Goal: Find specific page/section: Find specific page/section

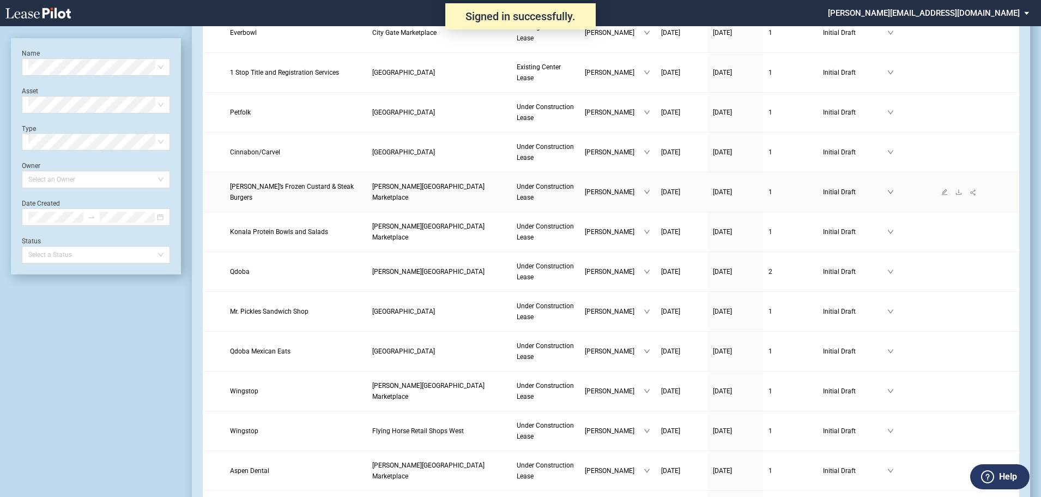
scroll to position [483, 0]
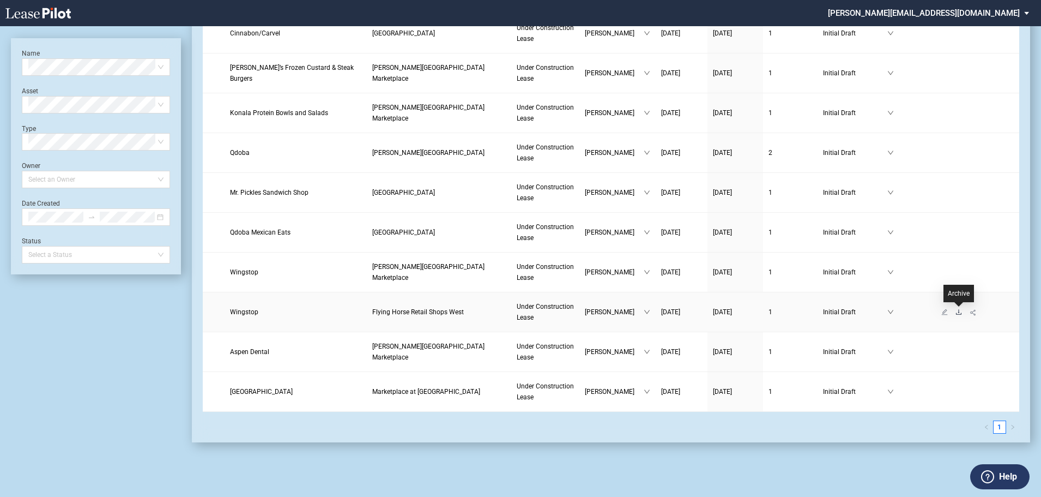
click at [961, 311] on icon "download" at bounding box center [959, 312] width 7 height 7
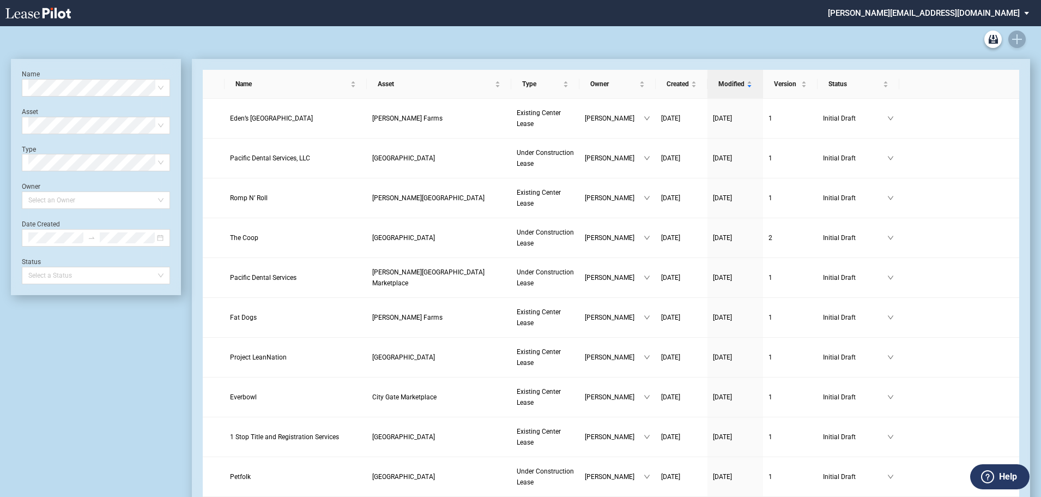
scroll to position [443, 0]
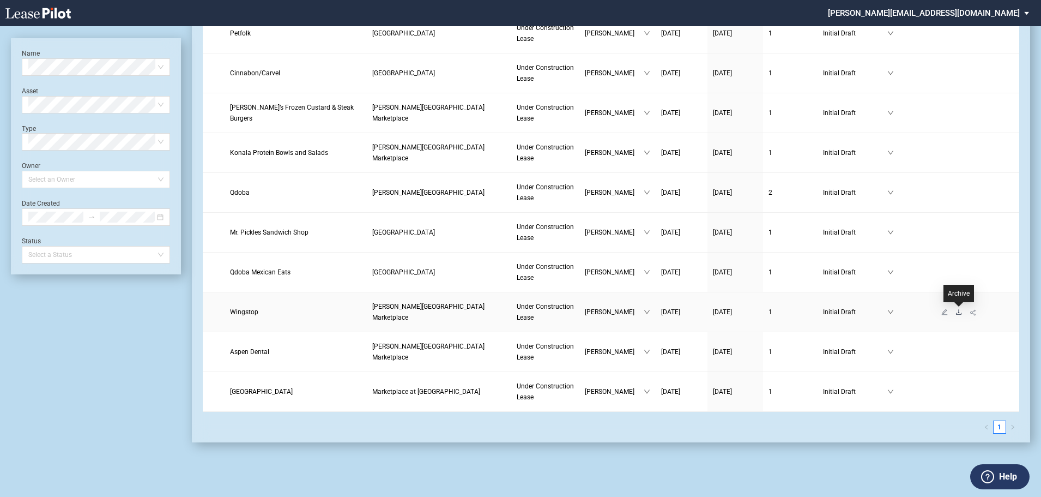
click at [958, 310] on icon "download" at bounding box center [959, 312] width 7 height 7
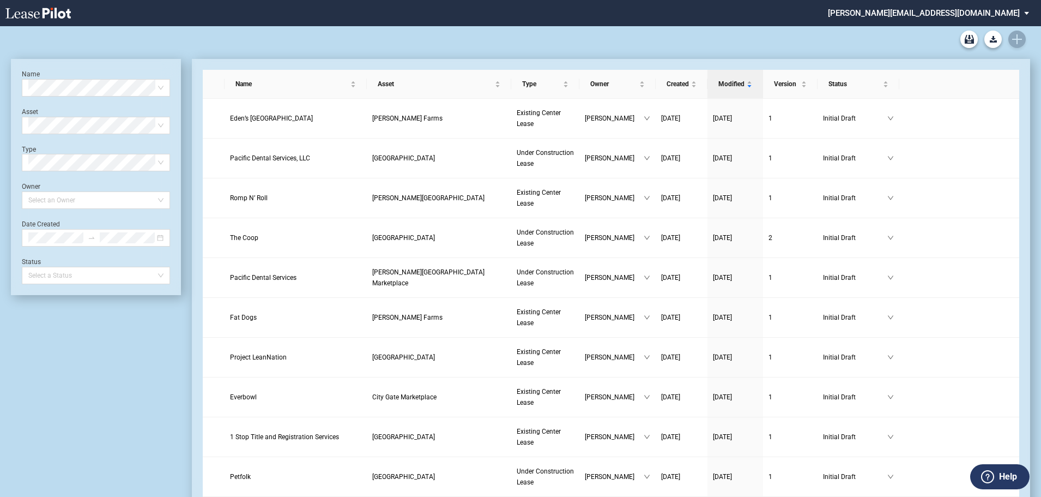
scroll to position [403, 0]
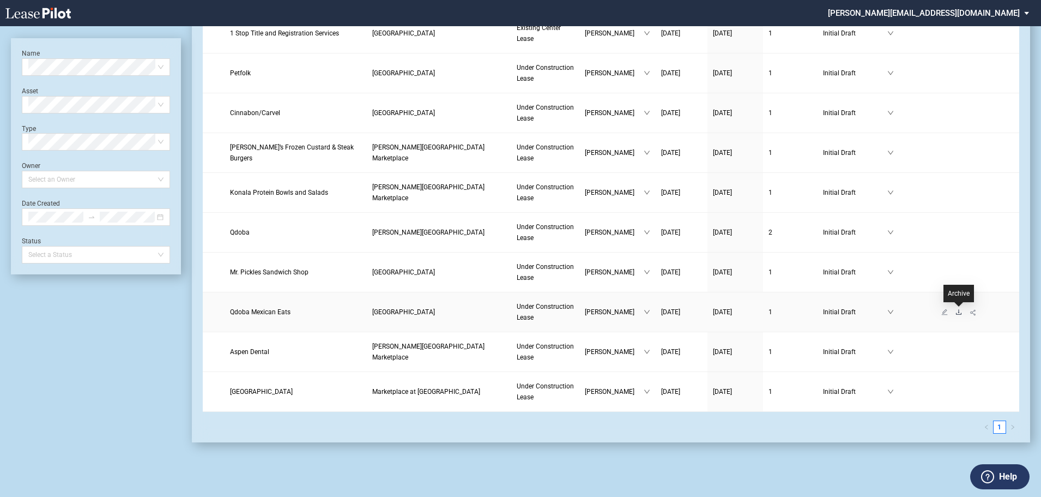
click at [958, 311] on icon "download" at bounding box center [959, 312] width 7 height 7
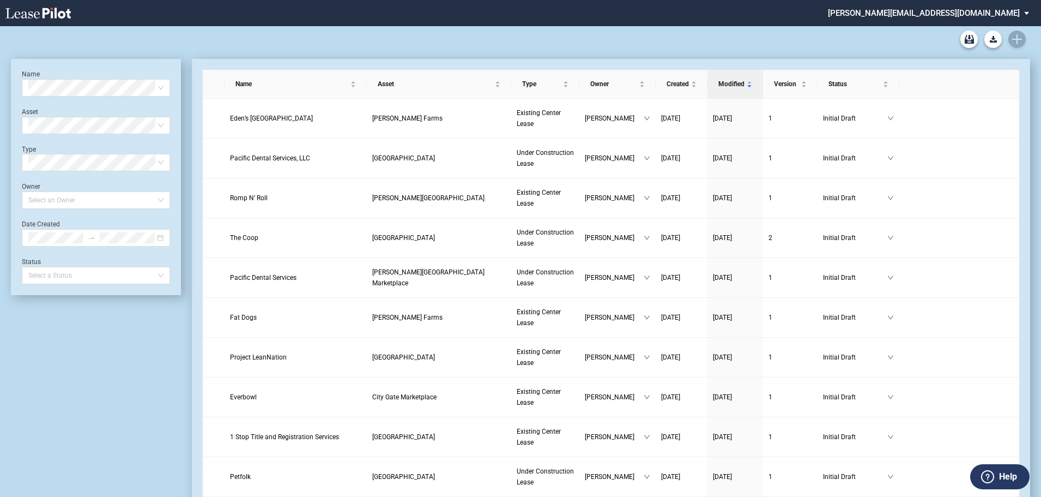
scroll to position [364, 0]
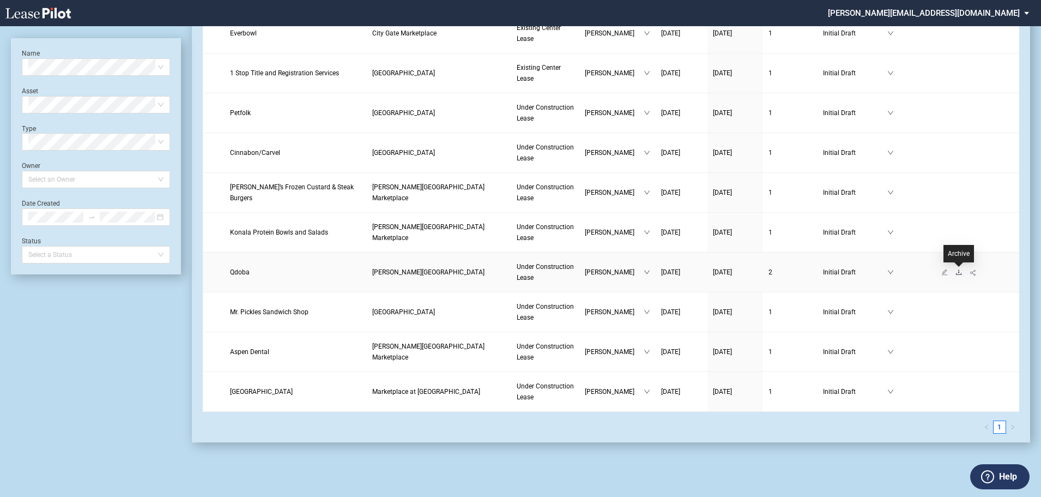
click at [958, 274] on icon "download" at bounding box center [959, 272] width 7 height 7
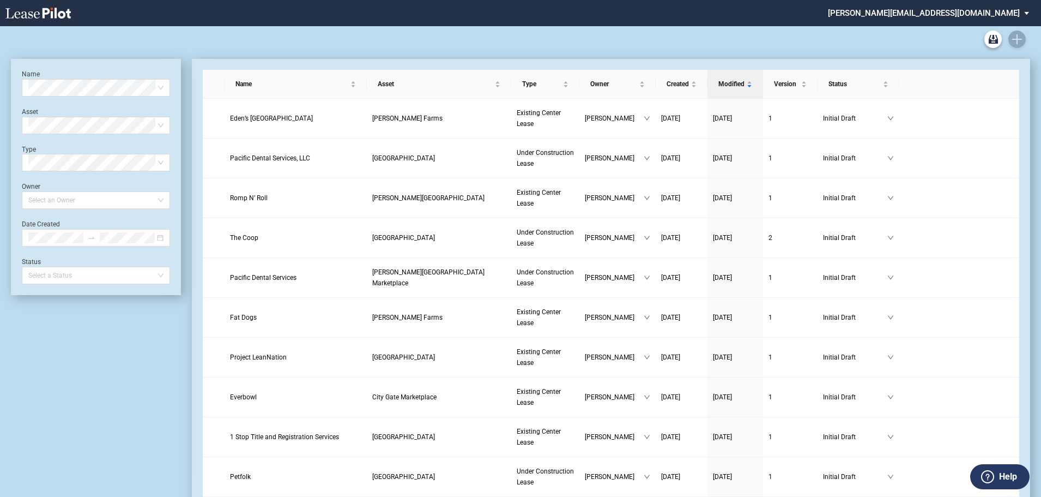
scroll to position [324, 0]
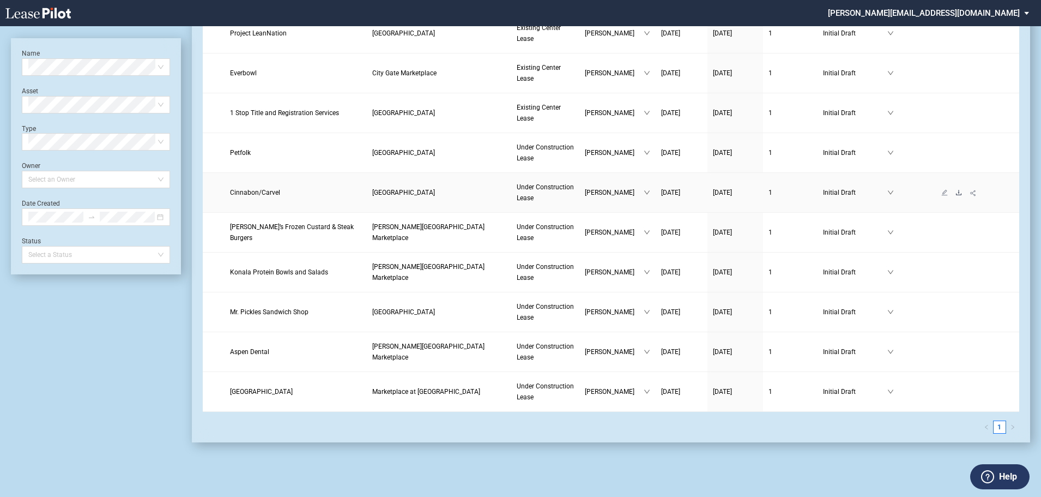
click at [960, 191] on icon "download" at bounding box center [959, 192] width 7 height 7
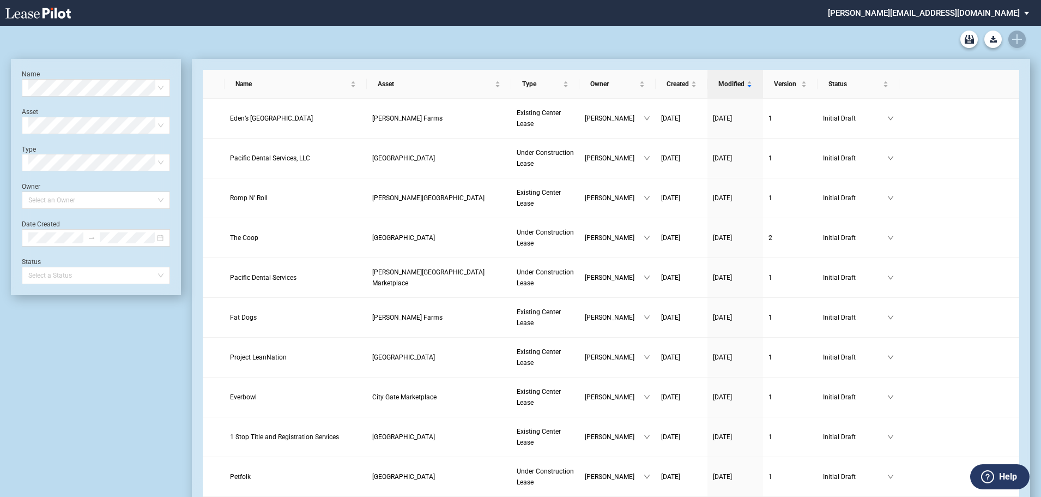
scroll to position [284, 0]
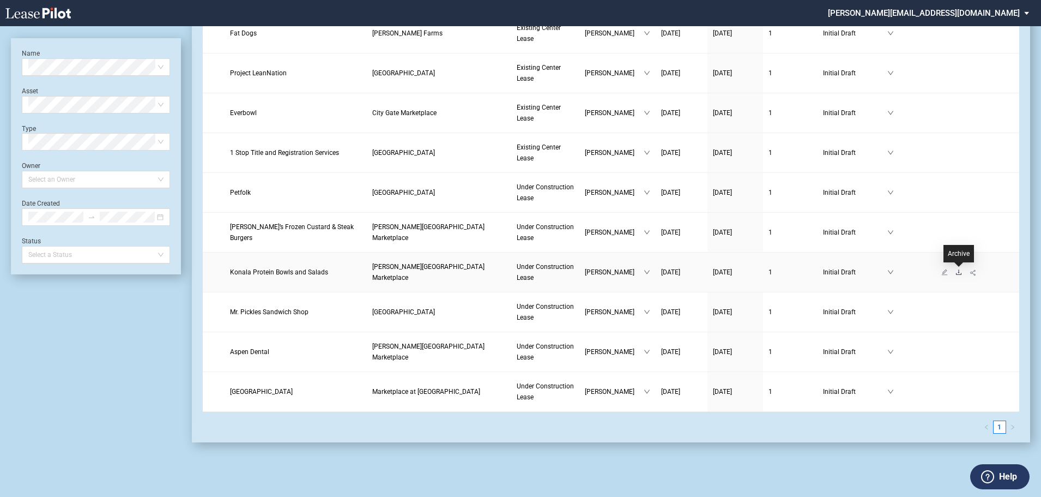
click at [956, 270] on icon "download" at bounding box center [959, 272] width 7 height 7
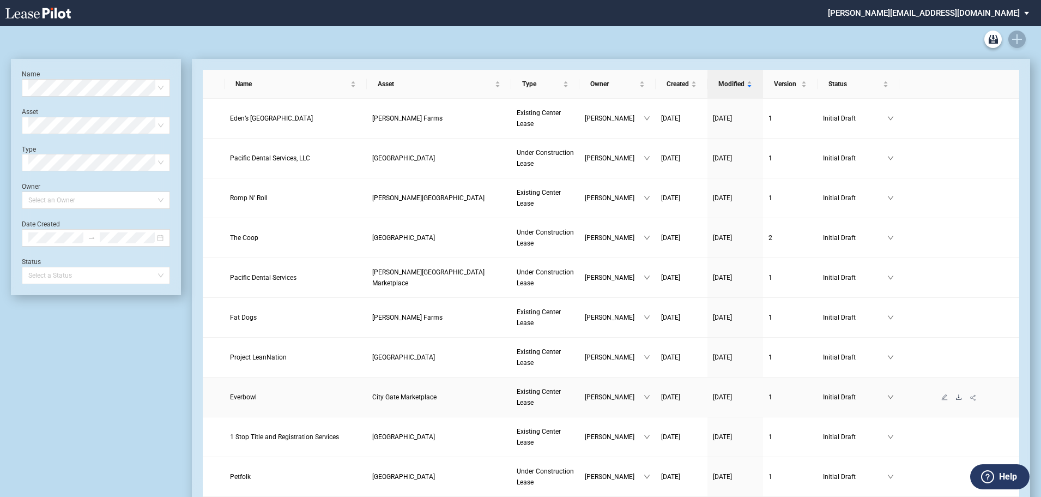
scroll to position [244, 0]
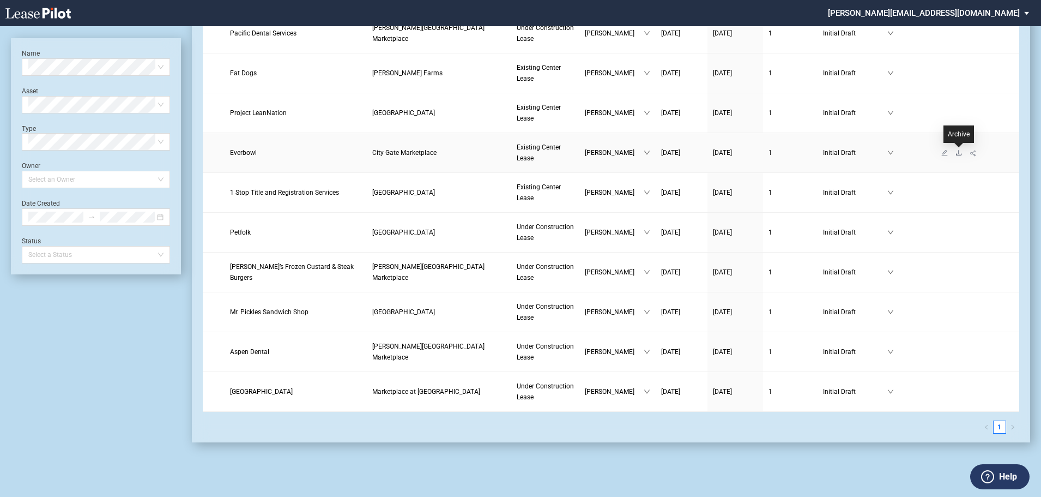
click at [961, 153] on icon "download" at bounding box center [959, 152] width 7 height 7
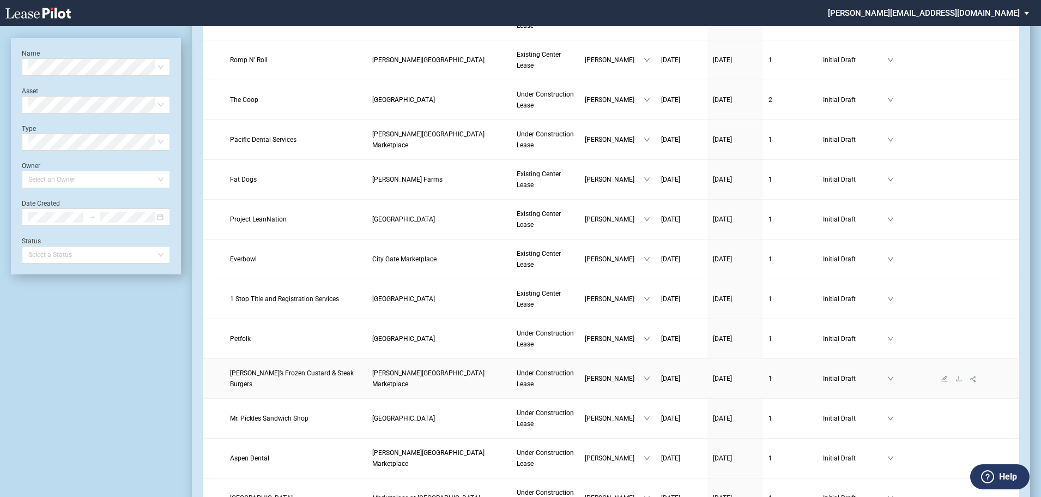
scroll to position [135, 0]
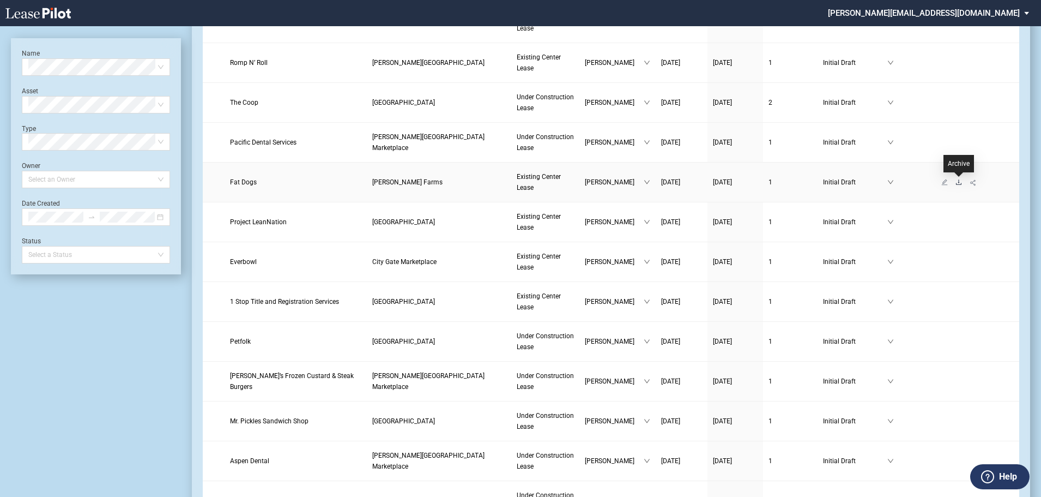
click at [958, 181] on icon "download" at bounding box center [959, 182] width 7 height 7
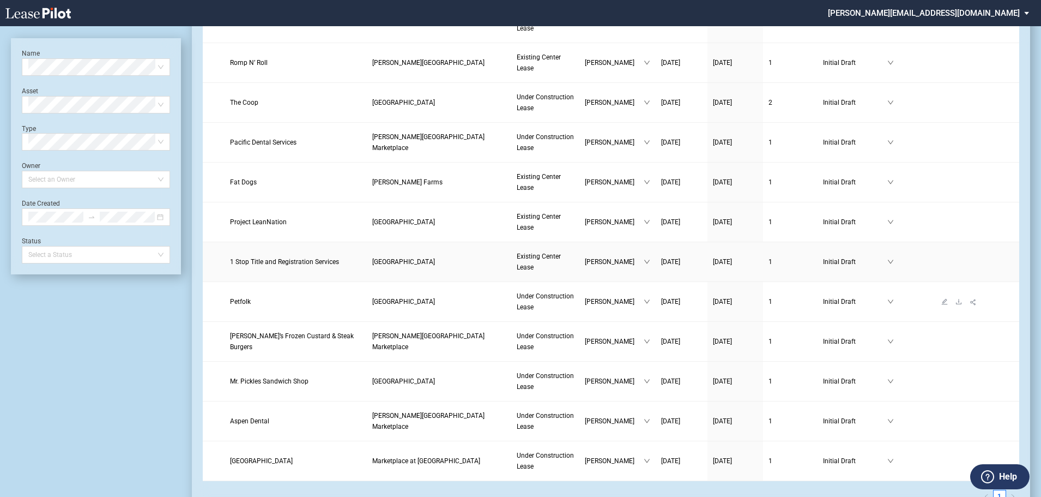
scroll to position [135, 0]
click at [959, 303] on icon "download" at bounding box center [958, 301] width 5 height 5
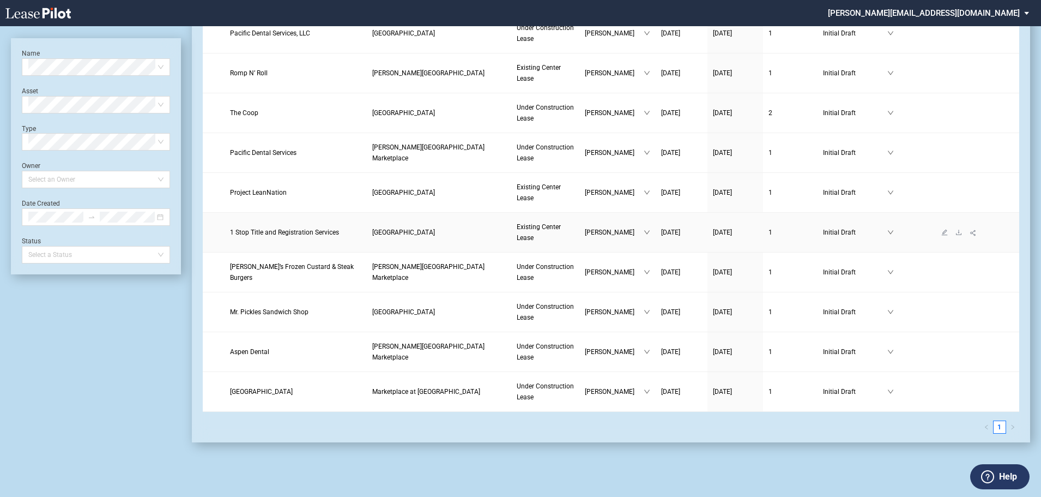
scroll to position [125, 0]
click at [960, 116] on icon "download" at bounding box center [959, 113] width 7 height 7
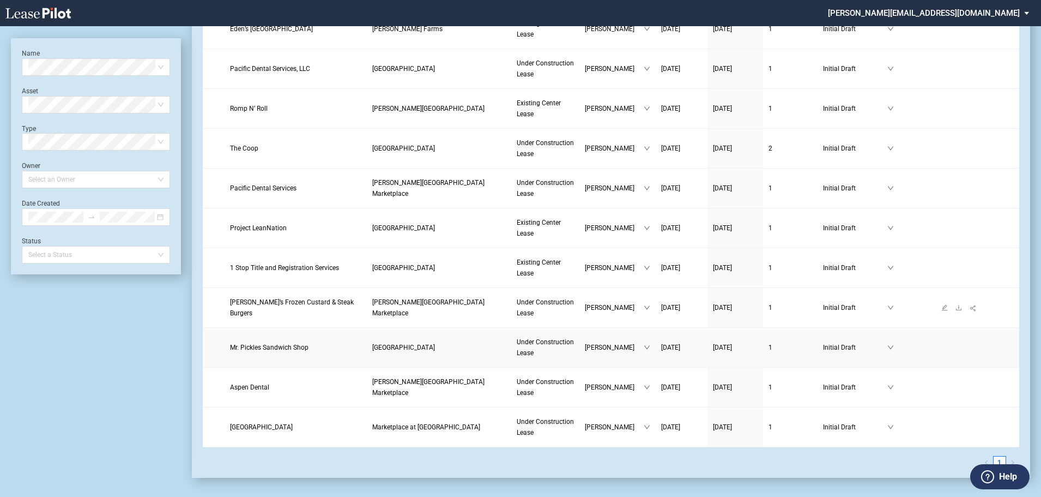
scroll to position [70, 0]
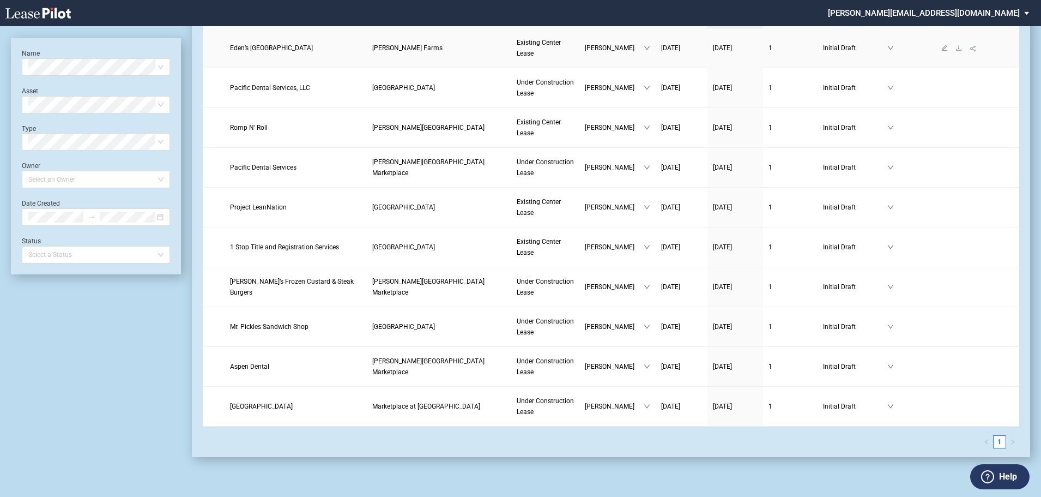
scroll to position [70, 0]
click at [957, 49] on icon "download" at bounding box center [959, 48] width 7 height 7
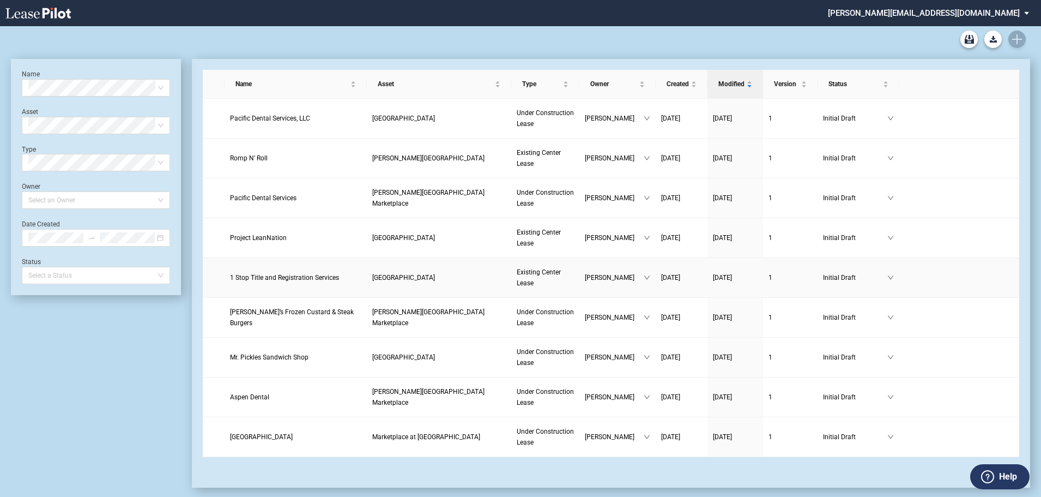
scroll to position [45, 0]
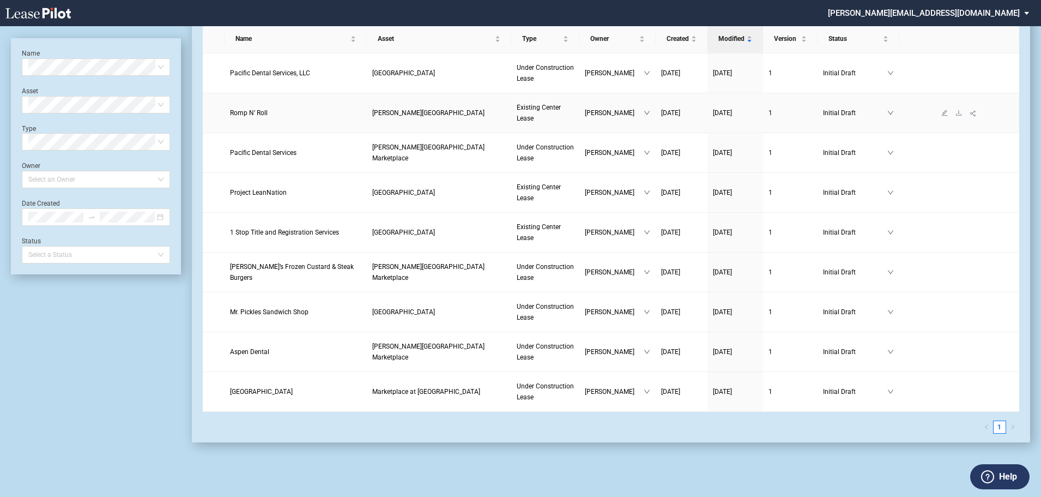
click at [959, 109] on link at bounding box center [959, 113] width 14 height 8
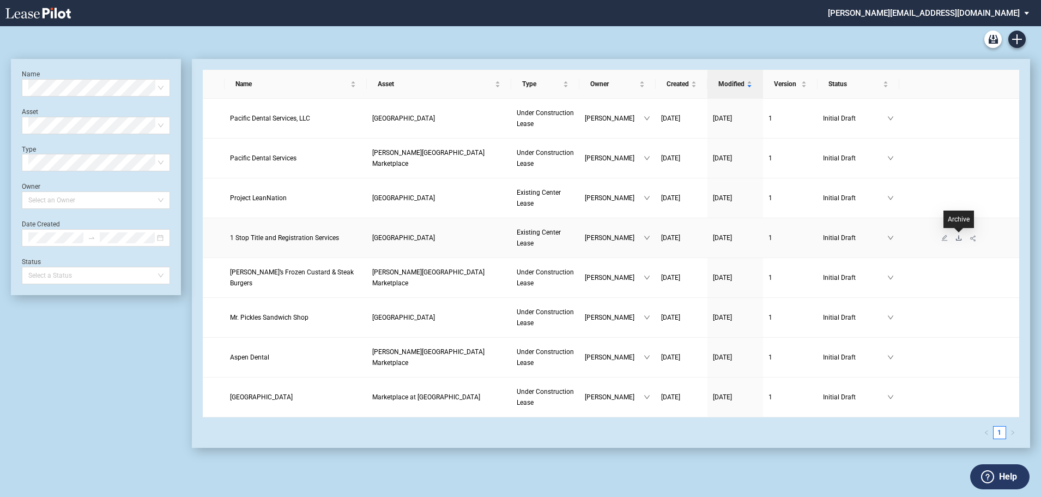
click at [958, 238] on icon "download" at bounding box center [958, 237] width 5 height 5
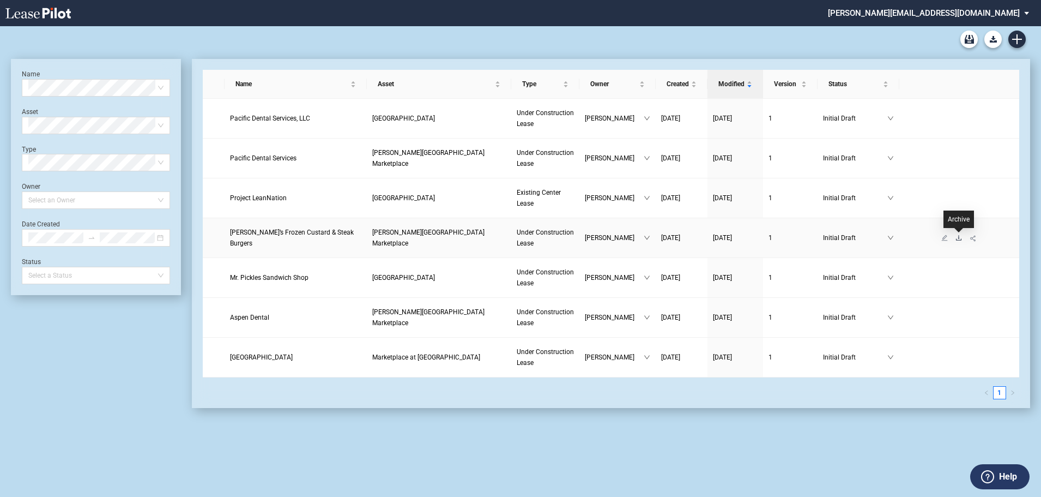
click at [960, 238] on icon "download" at bounding box center [959, 237] width 7 height 7
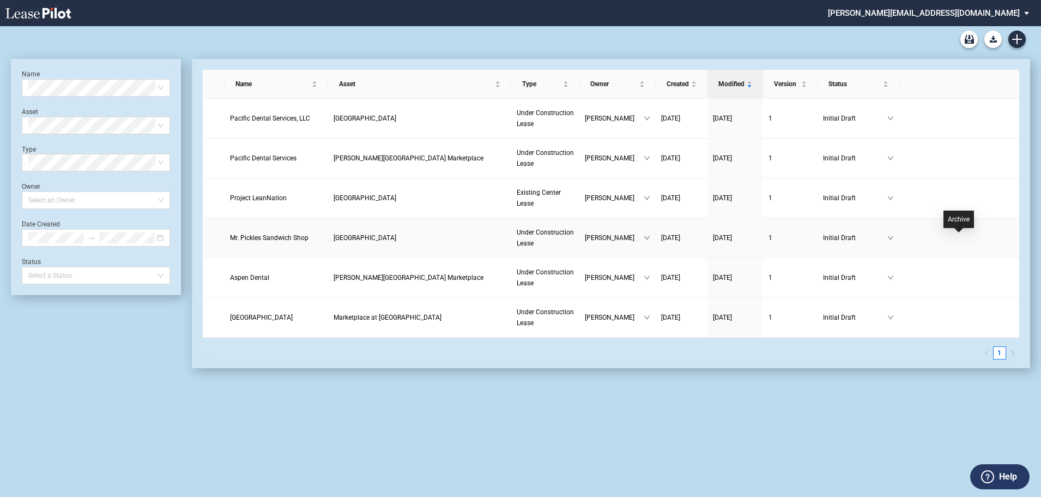
click at [959, 238] on icon "download" at bounding box center [959, 237] width 7 height 7
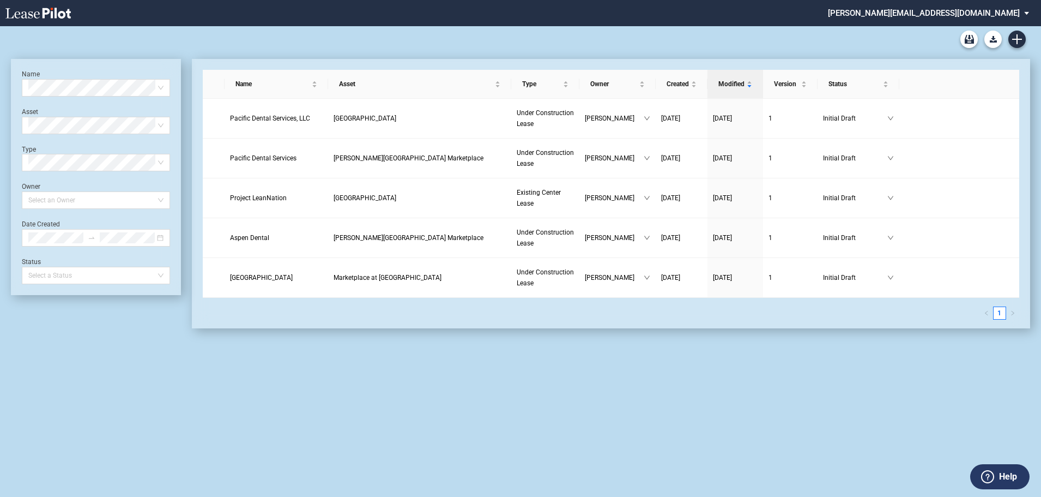
click at [988, 13] on md-select "stucker@barclaygroup.com Admin Area Settings Sign Out" at bounding box center [933, 12] width 212 height 25
click at [937, 29] on div "Admin Area" at bounding box center [938, 29] width 39 height 11
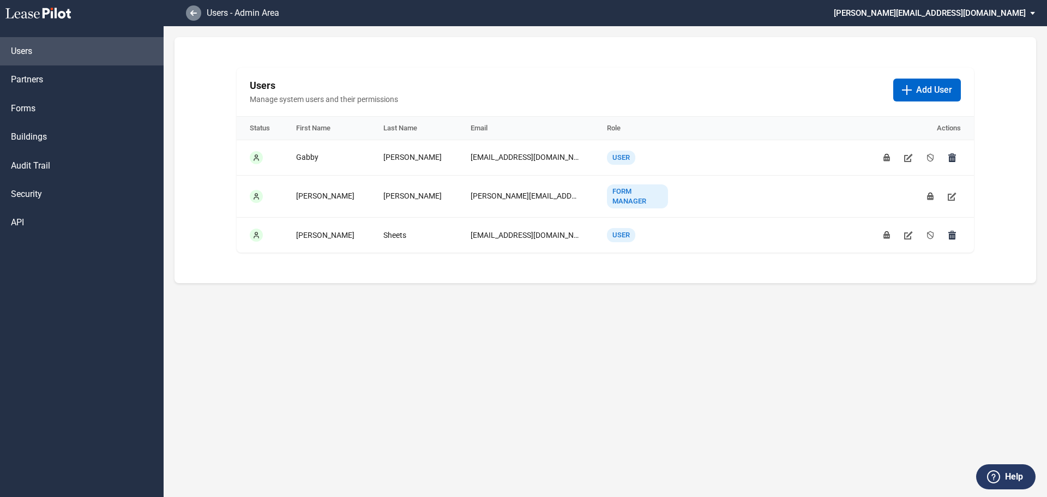
click at [194, 14] on icon at bounding box center [193, 12] width 7 height 5
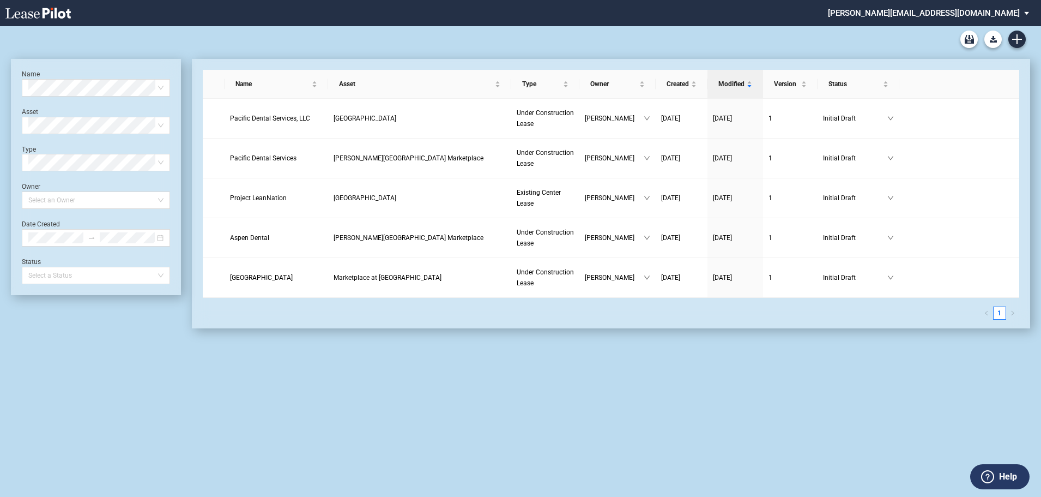
click at [958, 11] on md-select "[PERSON_NAME][EMAIL_ADDRESS][DOMAIN_NAME] Admin Area Settings Sign Out" at bounding box center [933, 12] width 212 height 25
click at [901, 402] on md-backdrop at bounding box center [520, 248] width 1041 height 497
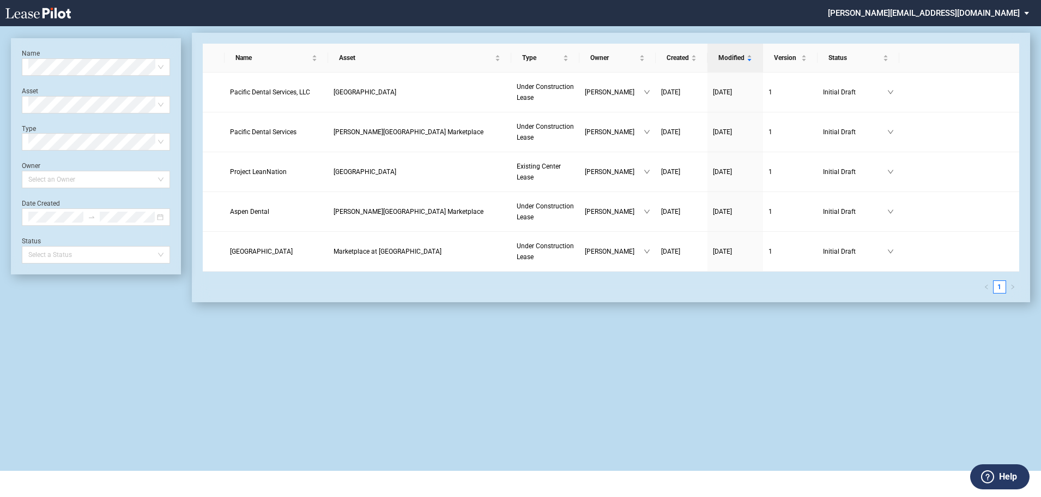
click at [990, 10] on md-select "[PERSON_NAME][EMAIL_ADDRESS][DOMAIN_NAME]" at bounding box center [933, 12] width 212 height 25
click at [939, 30] on div "Admin Area" at bounding box center [927, 29] width 39 height 11
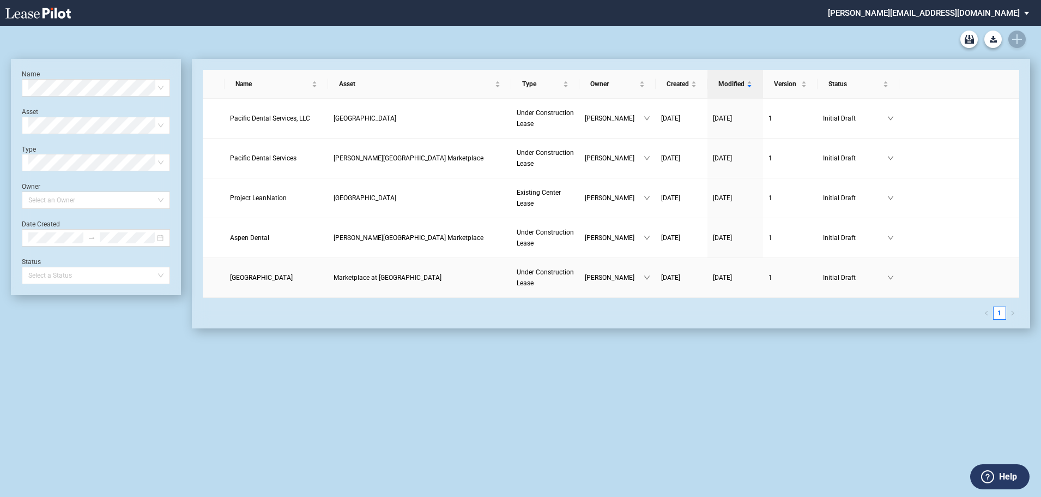
scroll to position [26, 0]
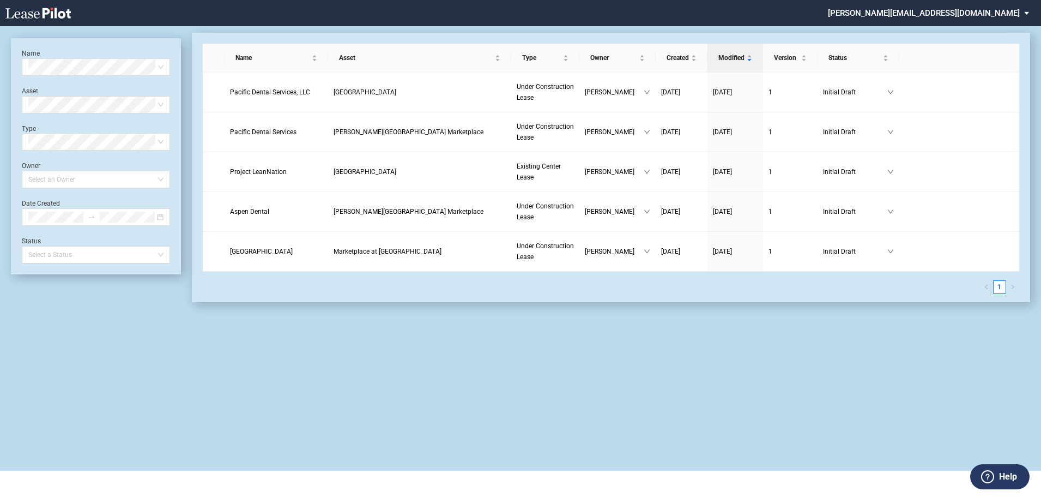
click at [982, 8] on md-select "[PERSON_NAME][EMAIL_ADDRESS][DOMAIN_NAME] Admin Area Settings Sign Out" at bounding box center [933, 12] width 212 height 25
click at [940, 46] on div "Settings" at bounding box center [933, 46] width 28 height 11
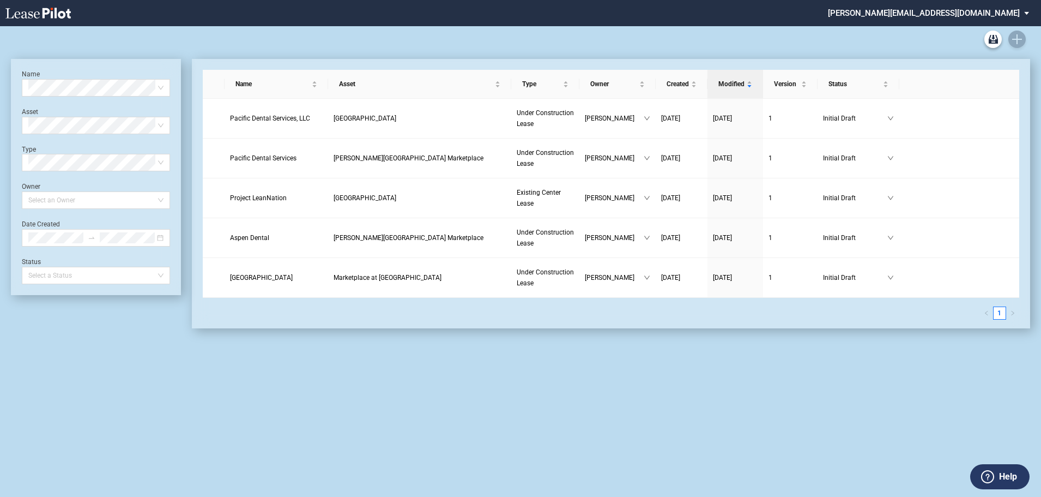
scroll to position [26, 0]
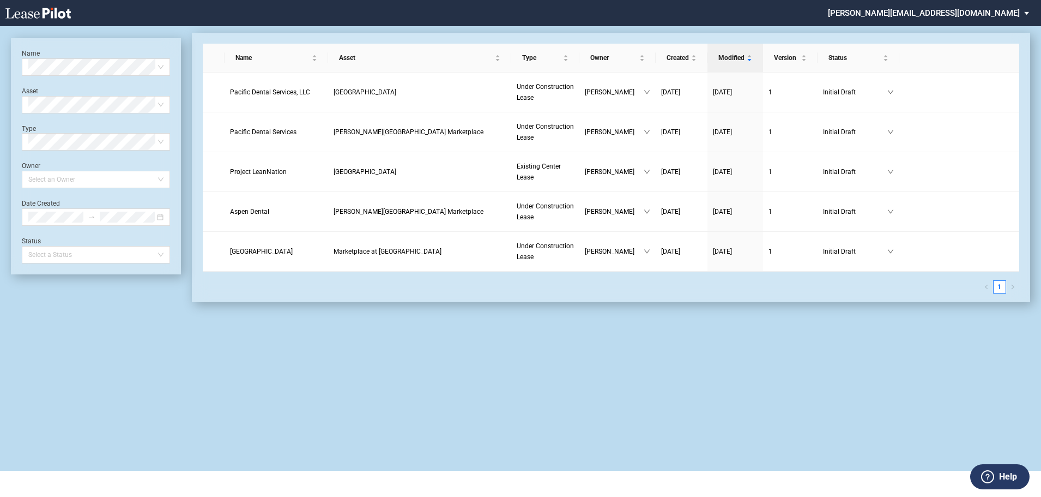
click at [1027, 14] on md-select "stucker@barclaygroup.com Admin Area Settings Sign Out" at bounding box center [933, 12] width 212 height 25
click at [965, 29] on md-option "Admin Area" at bounding box center [962, 29] width 104 height 17
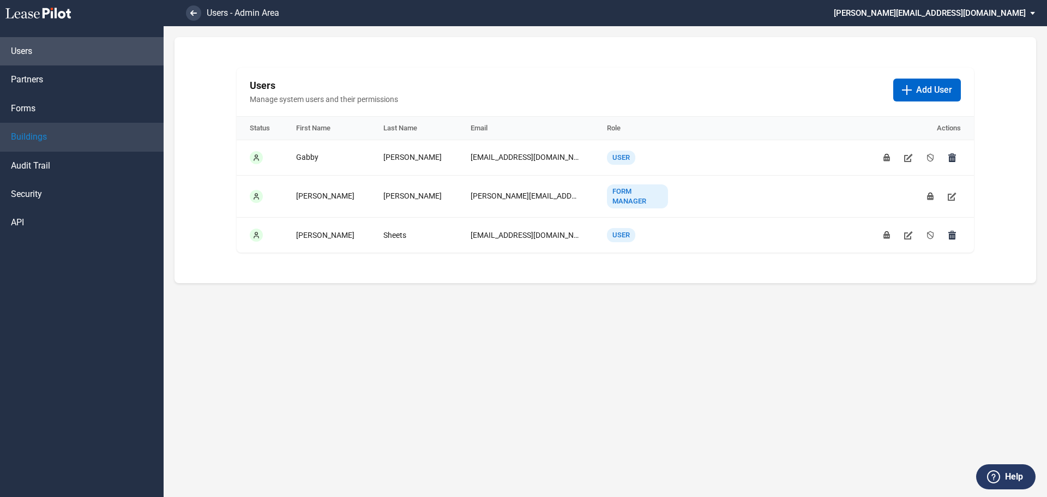
click at [32, 140] on span "Buildings" at bounding box center [29, 137] width 36 height 12
click at [14, 136] on span "Buildings" at bounding box center [29, 137] width 36 height 12
